Goal: Information Seeking & Learning: Find specific fact

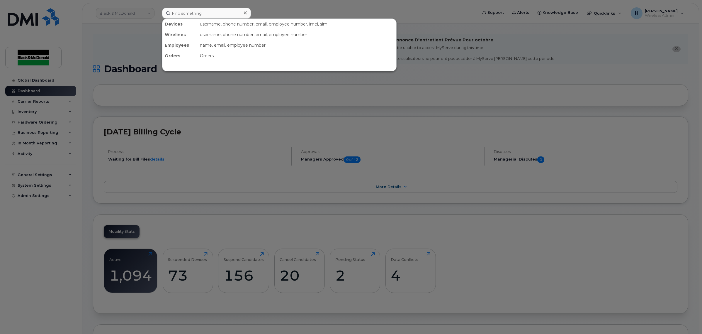
click at [212, 12] on input at bounding box center [206, 13] width 89 height 11
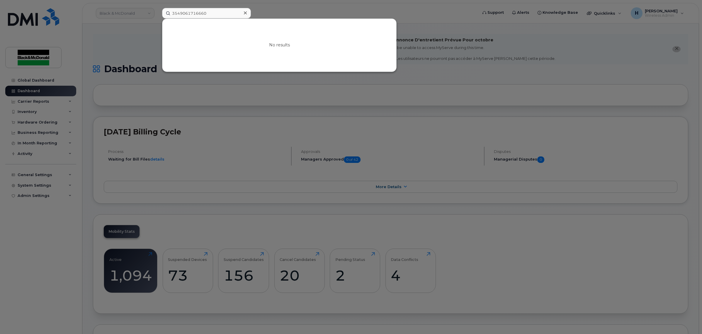
type input "354906171666"
drag, startPoint x: 0, startPoint y: 0, endPoint x: 154, endPoint y: 9, distance: 154.5
click at [157, 9] on div "354906171666 No results" at bounding box center [317, 13] width 321 height 11
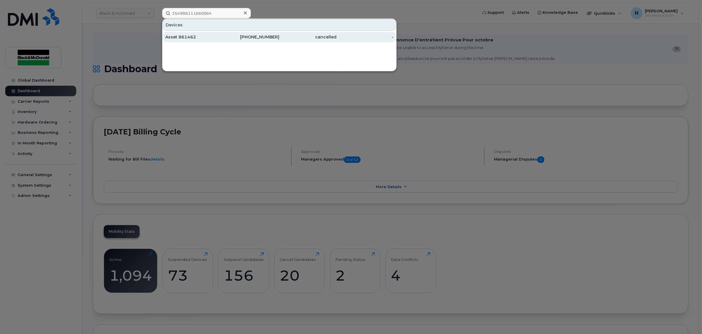
type input "354906111660064"
click at [197, 37] on div "Asset 861462" at bounding box center [193, 37] width 57 height 6
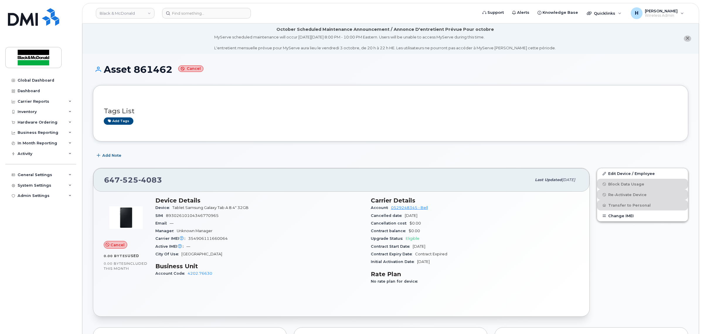
click at [200, 38] on li "October Scheduled Maintenance Announcement / Annonce D'entretient Prévue Pour o…" at bounding box center [390, 38] width 616 height 30
click at [161, 41] on li "October Scheduled Maintenance Announcement / Annonce D'entretient Prévue Pour o…" at bounding box center [390, 38] width 616 height 30
click at [172, 35] on li "October Scheduled Maintenance Announcement / Annonce D'entretient Prévue Pour o…" at bounding box center [390, 38] width 616 height 30
click at [308, 87] on div "Tags List Add tags" at bounding box center [390, 113] width 595 height 56
click at [188, 239] on span "Carrier IMEI Carrier IMEI is reported during the last billing cycle or change o…" at bounding box center [171, 238] width 33 height 4
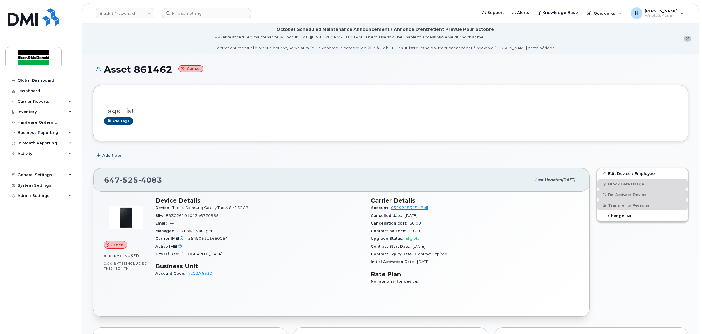
click at [188, 239] on span "354906111660064" at bounding box center [208, 238] width 40 height 4
drag, startPoint x: 188, startPoint y: 239, endPoint x: 220, endPoint y: 239, distance: 31.7
click at [220, 239] on span "354906111660064" at bounding box center [208, 238] width 40 height 4
copy span "354906111660064"
click at [272, 254] on div "City Of Use Toronto" at bounding box center [259, 254] width 208 height 8
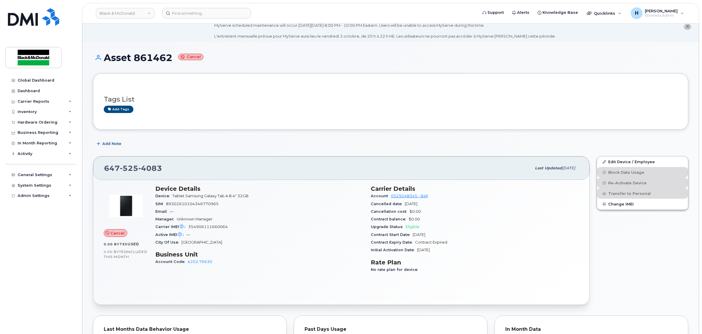
scroll to position [12, 0]
drag, startPoint x: 233, startPoint y: 227, endPoint x: 188, endPoint y: 226, distance: 45.4
click at [188, 226] on div "Carrier IMEI Carrier IMEI is reported during the last billing cycle or change o…" at bounding box center [259, 226] width 208 height 8
copy span "354906111660064"
